Goal: Navigation & Orientation: Go to known website

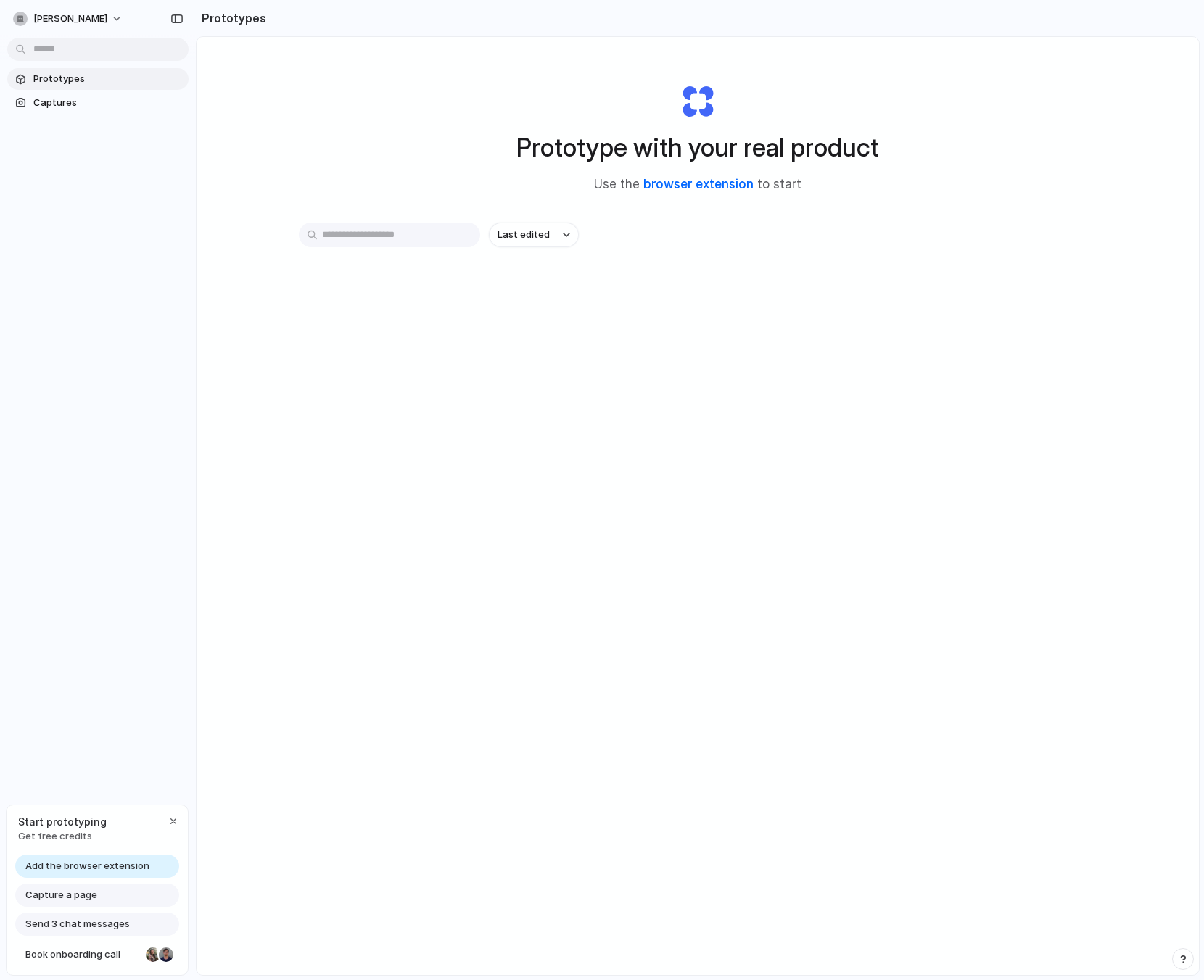
click at [712, 182] on link "browser extension" at bounding box center [698, 184] width 110 height 14
